Goal: Complete application form

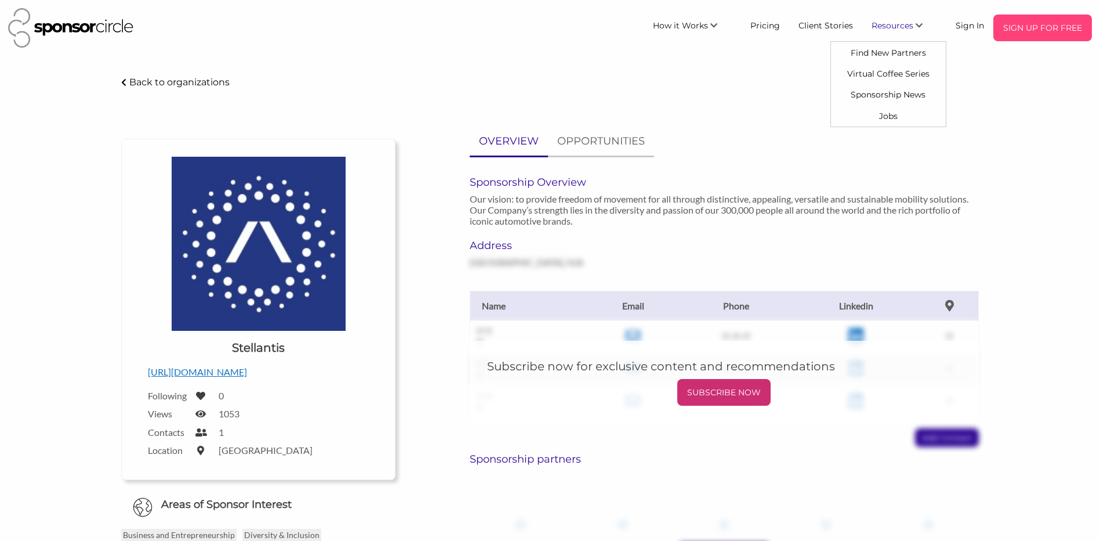
click at [1022, 26] on p "SIGN UP FOR FREE" at bounding box center [1042, 27] width 89 height 17
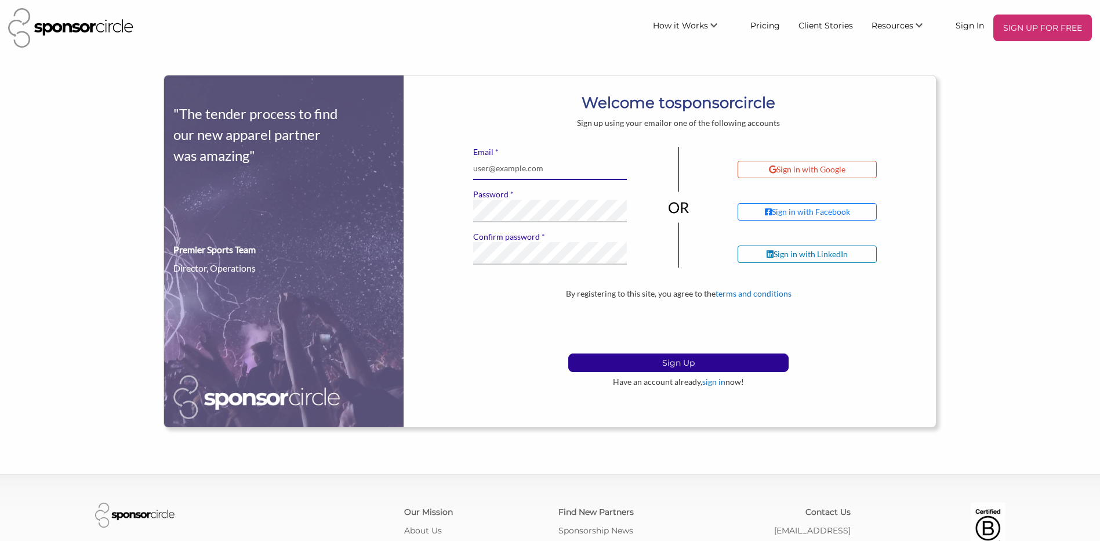
click at [495, 165] on input "* Email" at bounding box center [550, 168] width 154 height 23
type input "nicholas@memmerproductions.com"
click at [471, 255] on div "* Email nicholas@memmerproductions.com * Password * Confirm password If you see…" at bounding box center [551, 211] width 172 height 128
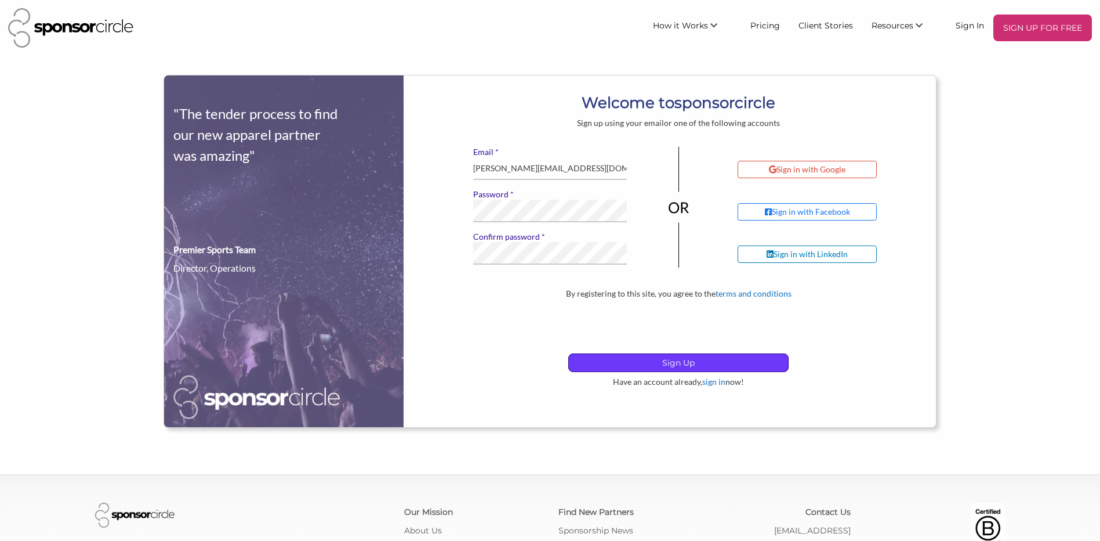
click at [729, 363] on p "Sign Up" at bounding box center [678, 362] width 219 height 17
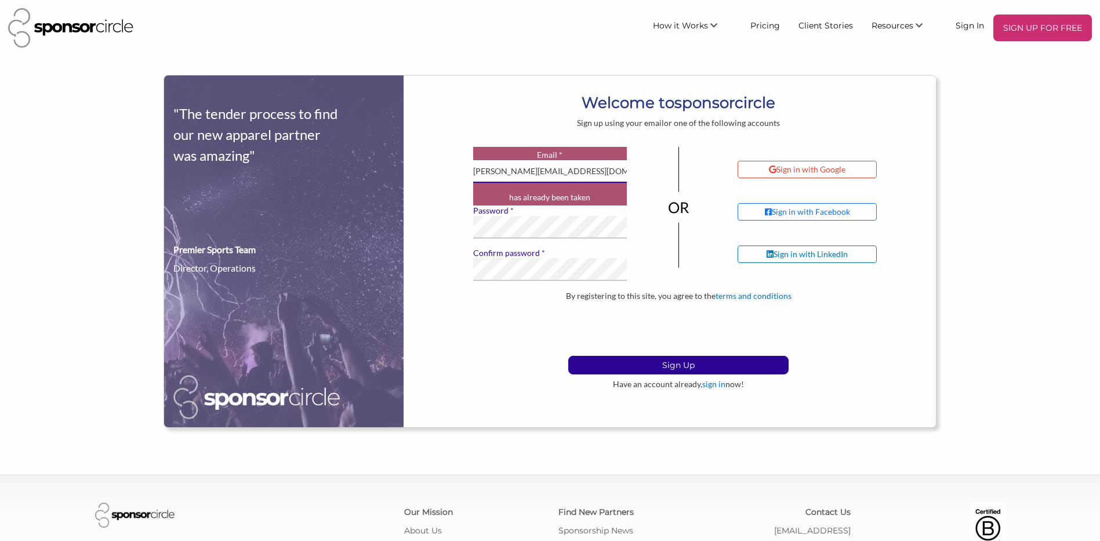
click at [599, 171] on input "nicholas@memmerproductions.com" at bounding box center [550, 171] width 154 height 23
click at [513, 177] on input "* Email" at bounding box center [550, 171] width 154 height 23
type input "[EMAIL_ADDRESS][DOMAIN_NAME]"
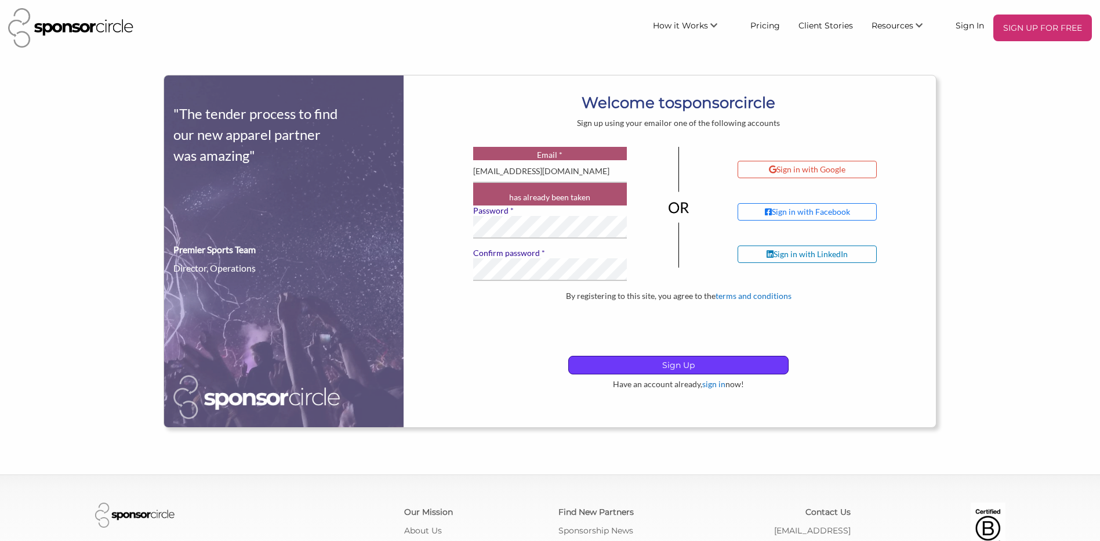
click at [751, 364] on p "Sign Up" at bounding box center [678, 364] width 219 height 17
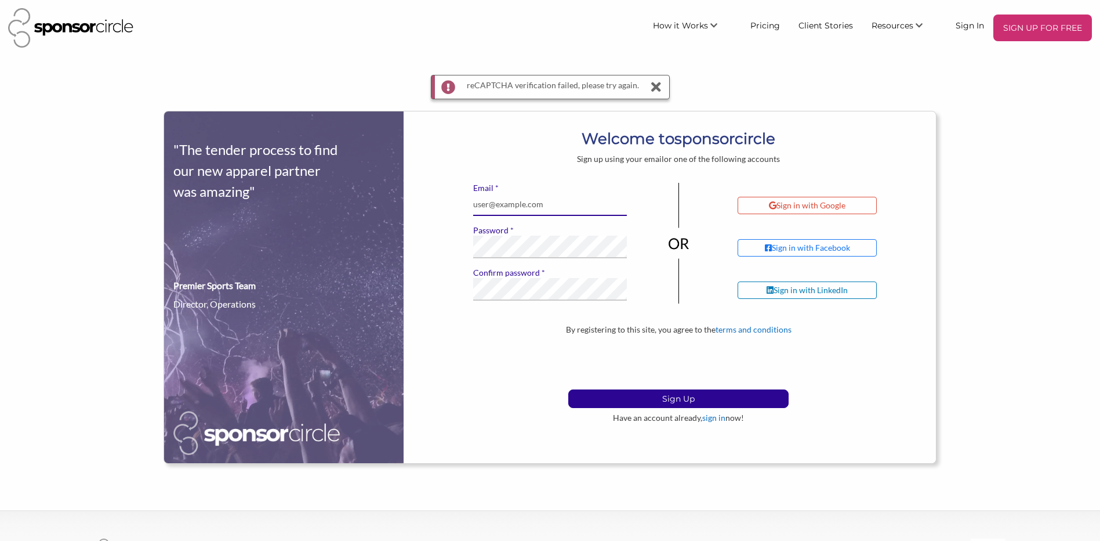
click at [551, 205] on input "* Email" at bounding box center [550, 204] width 154 height 23
type input "[EMAIL_ADDRESS][DOMAIN_NAME]"
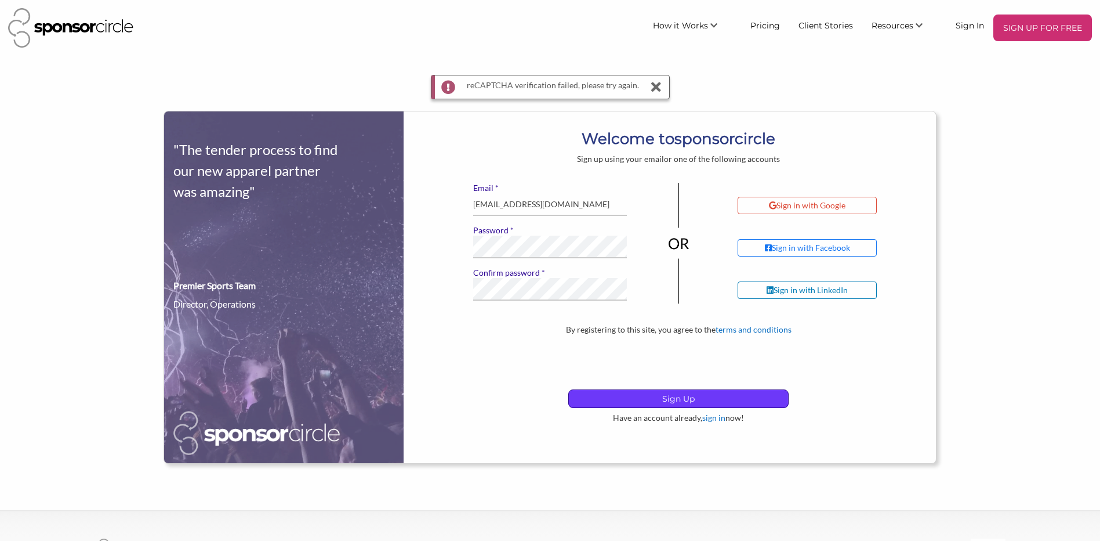
click at [733, 394] on p "Sign Up" at bounding box center [678, 398] width 219 height 17
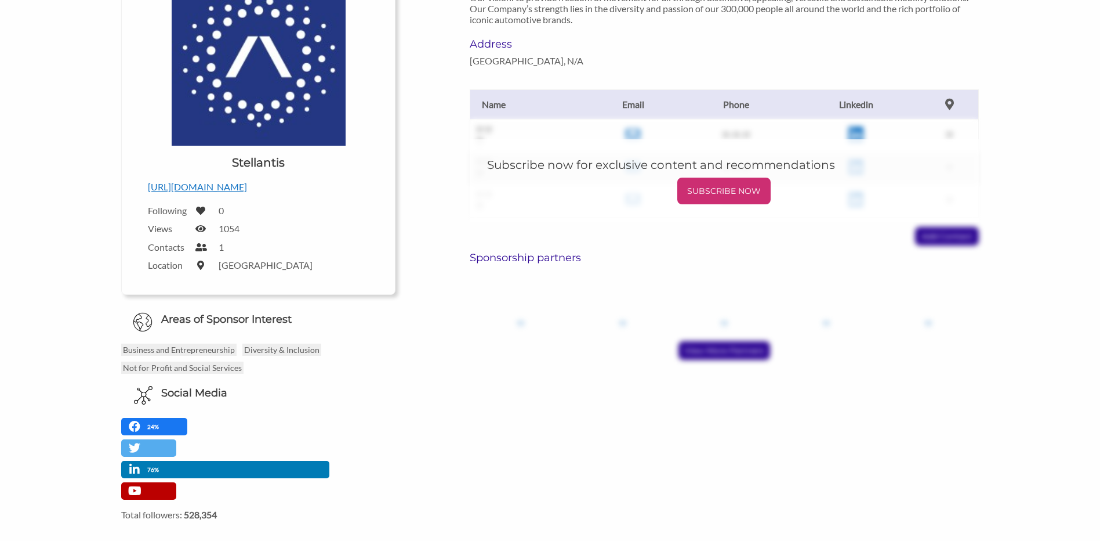
scroll to position [232, 0]
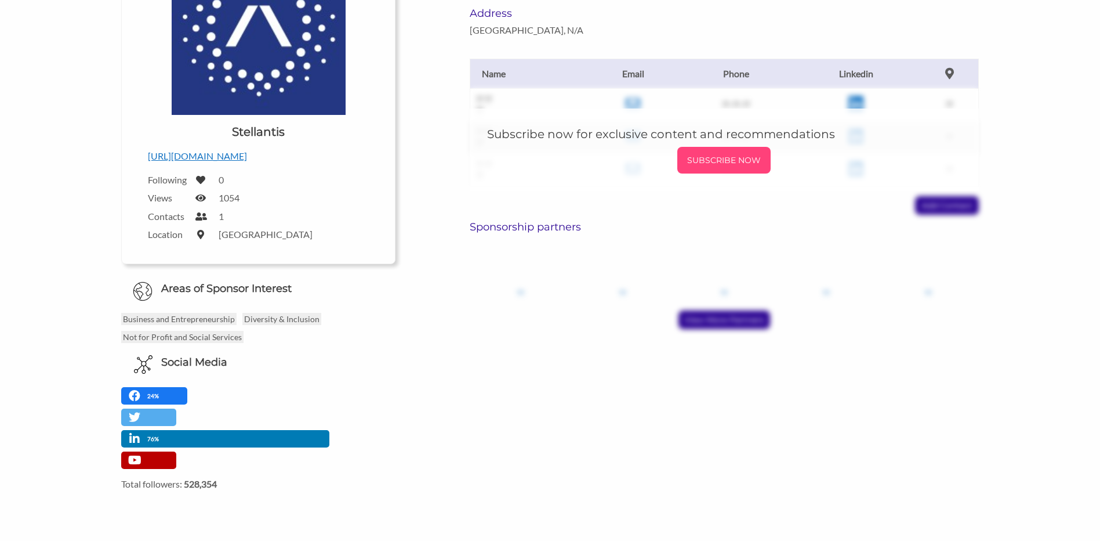
click at [716, 154] on p "SUBSCRIBE NOW" at bounding box center [724, 159] width 84 height 17
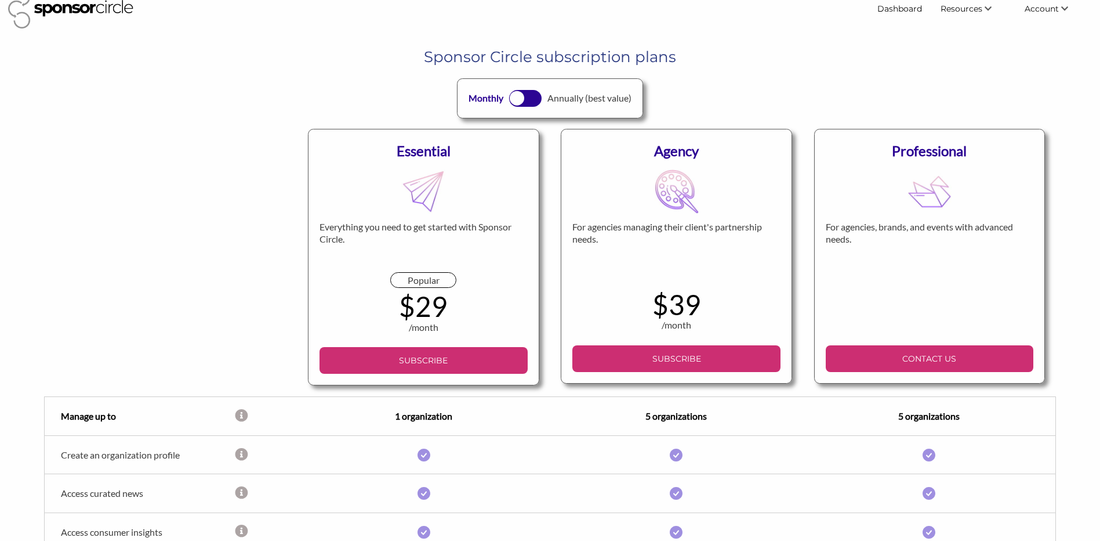
scroll to position [58, 0]
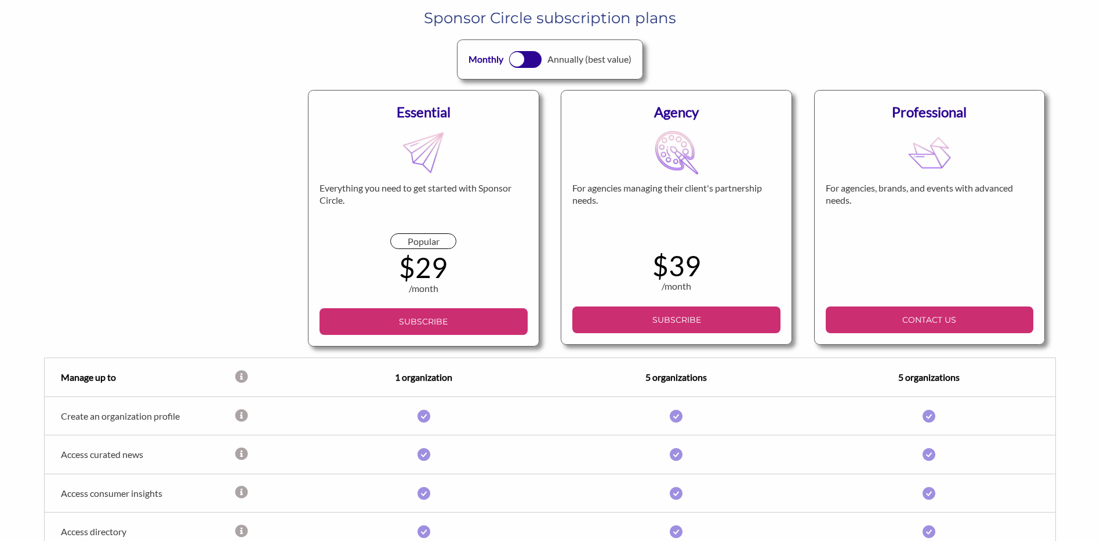
click at [530, 64] on div at bounding box center [525, 59] width 33 height 16
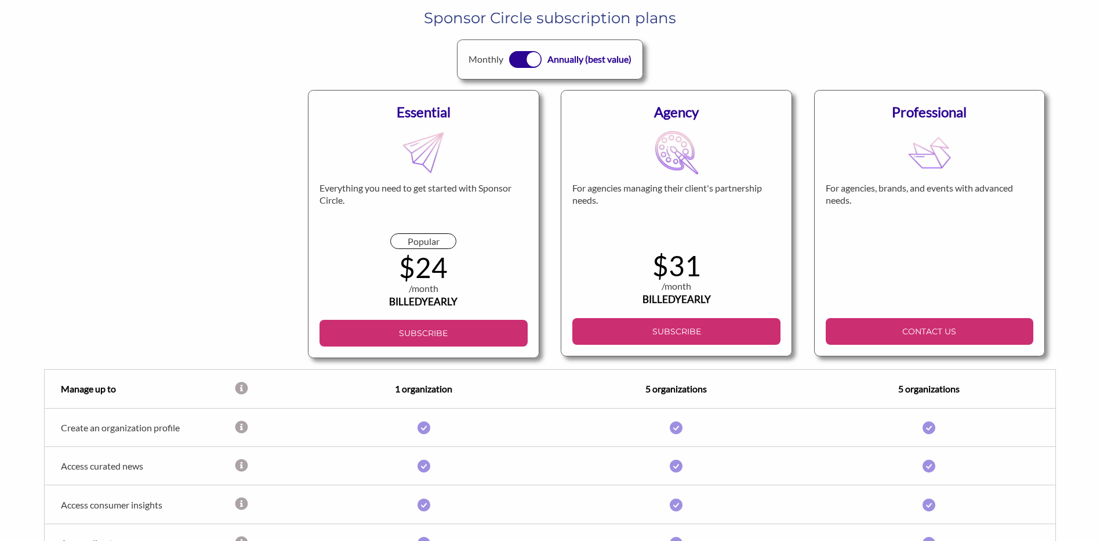
click at [521, 61] on div at bounding box center [525, 59] width 33 height 16
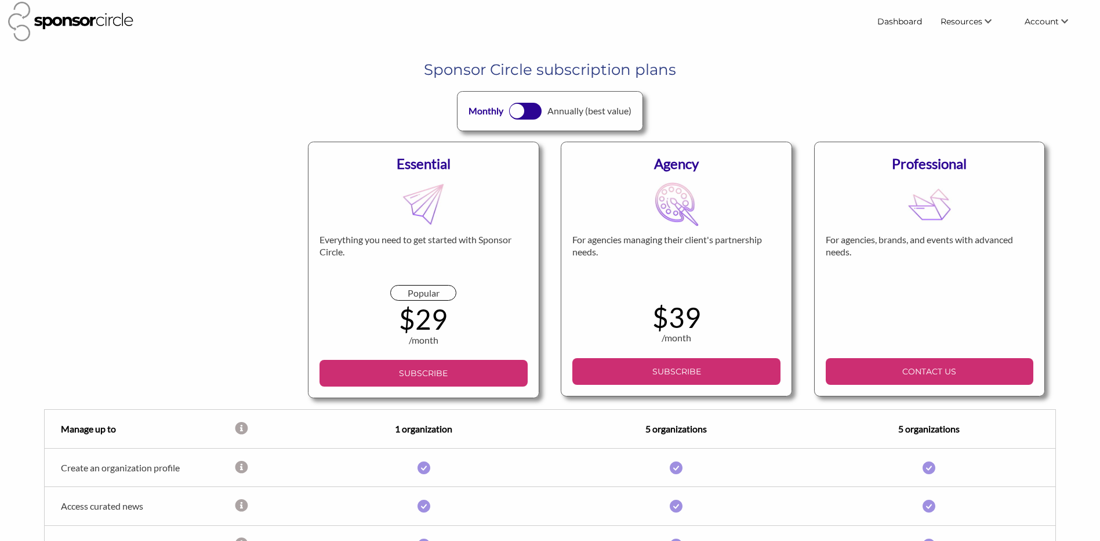
scroll to position [0, 0]
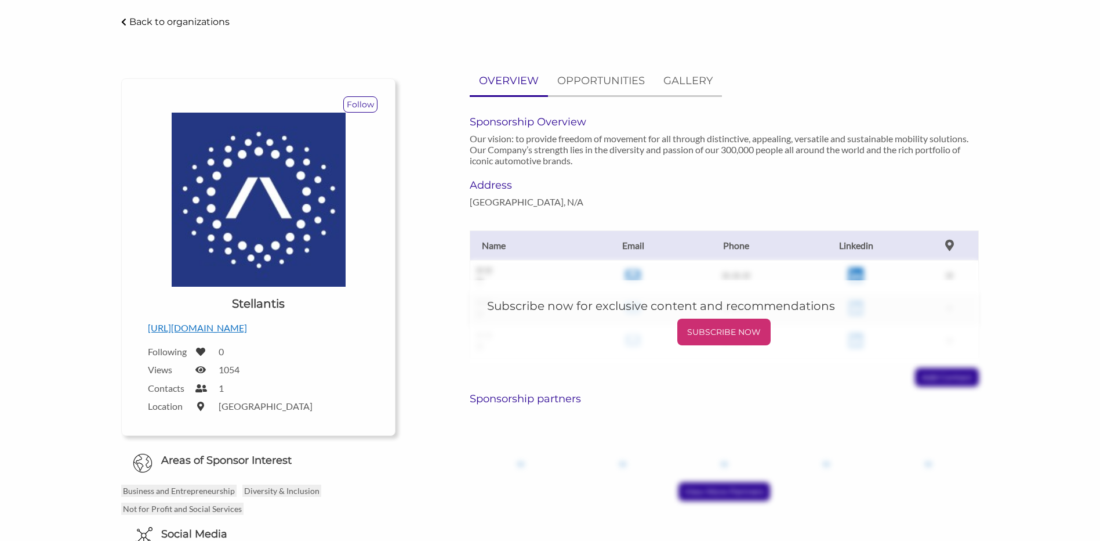
scroll to position [58, 0]
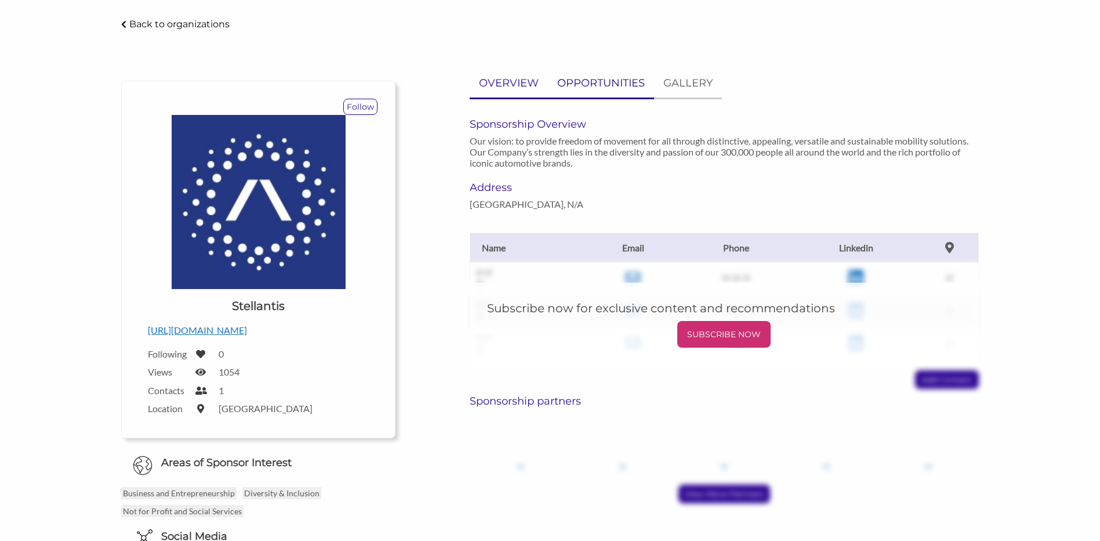
click at [599, 88] on p "OPPORTUNITIES" at bounding box center [601, 83] width 88 height 17
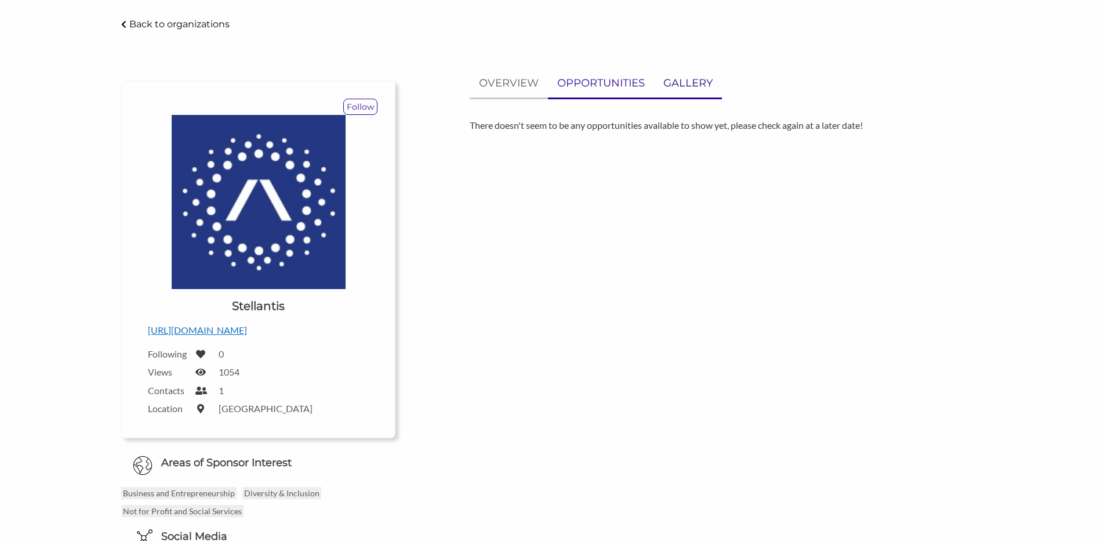
click at [691, 88] on p "GALLERY" at bounding box center [688, 83] width 49 height 17
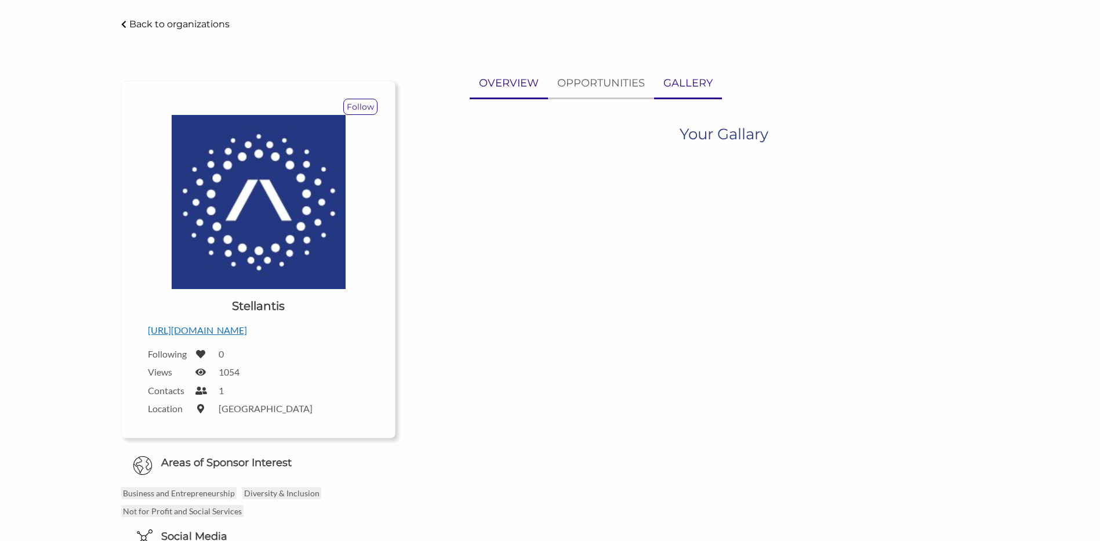
click at [521, 78] on p "OVERVIEW" at bounding box center [509, 83] width 60 height 17
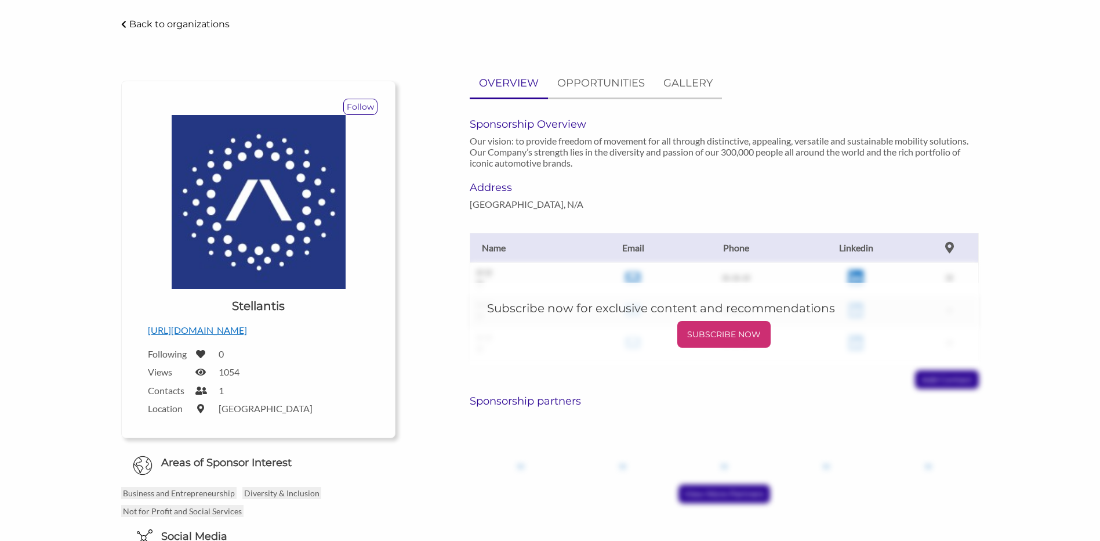
click at [209, 340] on div "Upload a logo for your organization Choose Stellantis https://www.stellantis.co…" at bounding box center [258, 267] width 238 height 305
click at [216, 334] on p "[URL][DOMAIN_NAME]" at bounding box center [258, 329] width 221 height 15
